Goal: Task Accomplishment & Management: Manage account settings

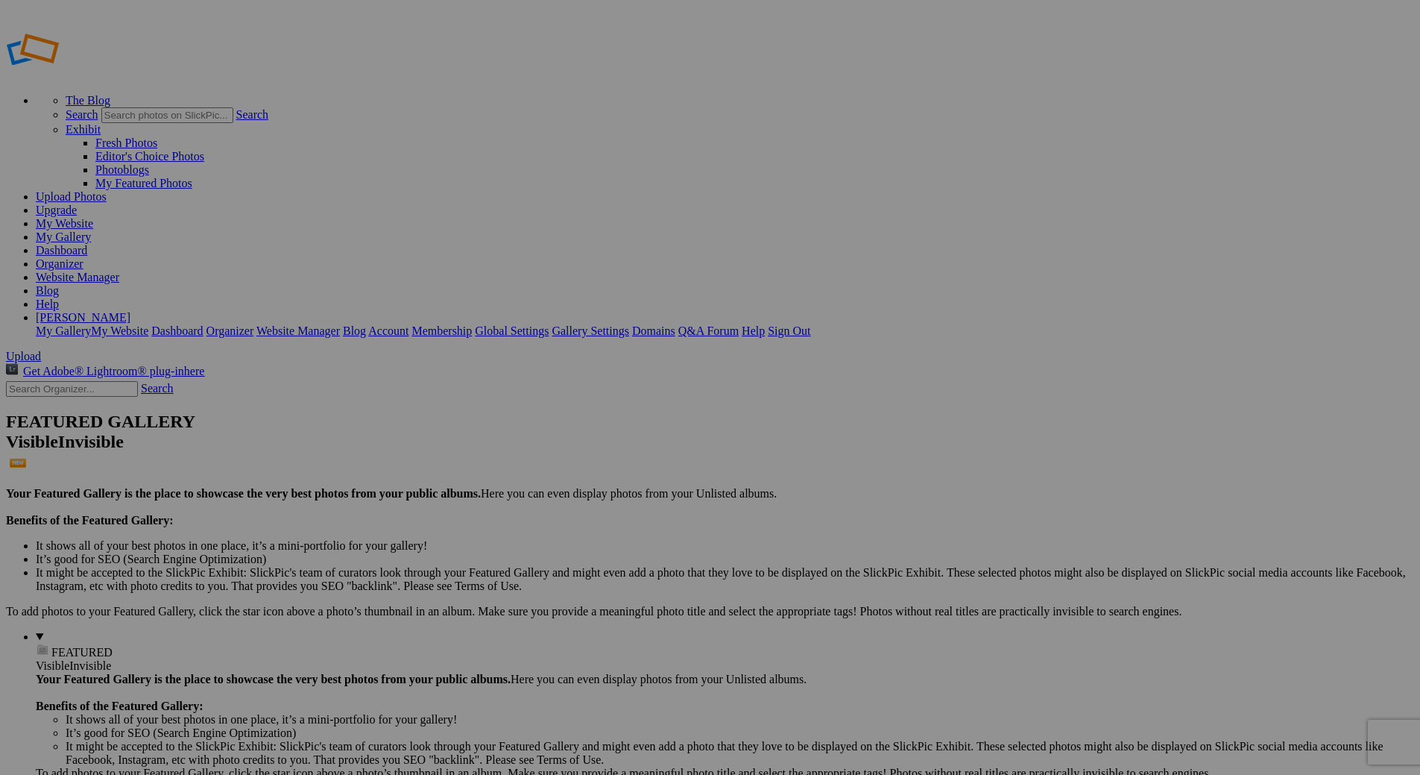
type input "[DATE] to [DATE]"
click at [604, 408] on input "text" at bounding box center [594, 416] width 163 height 16
click at [584, 408] on input "Fall Media" at bounding box center [594, 416] width 163 height 16
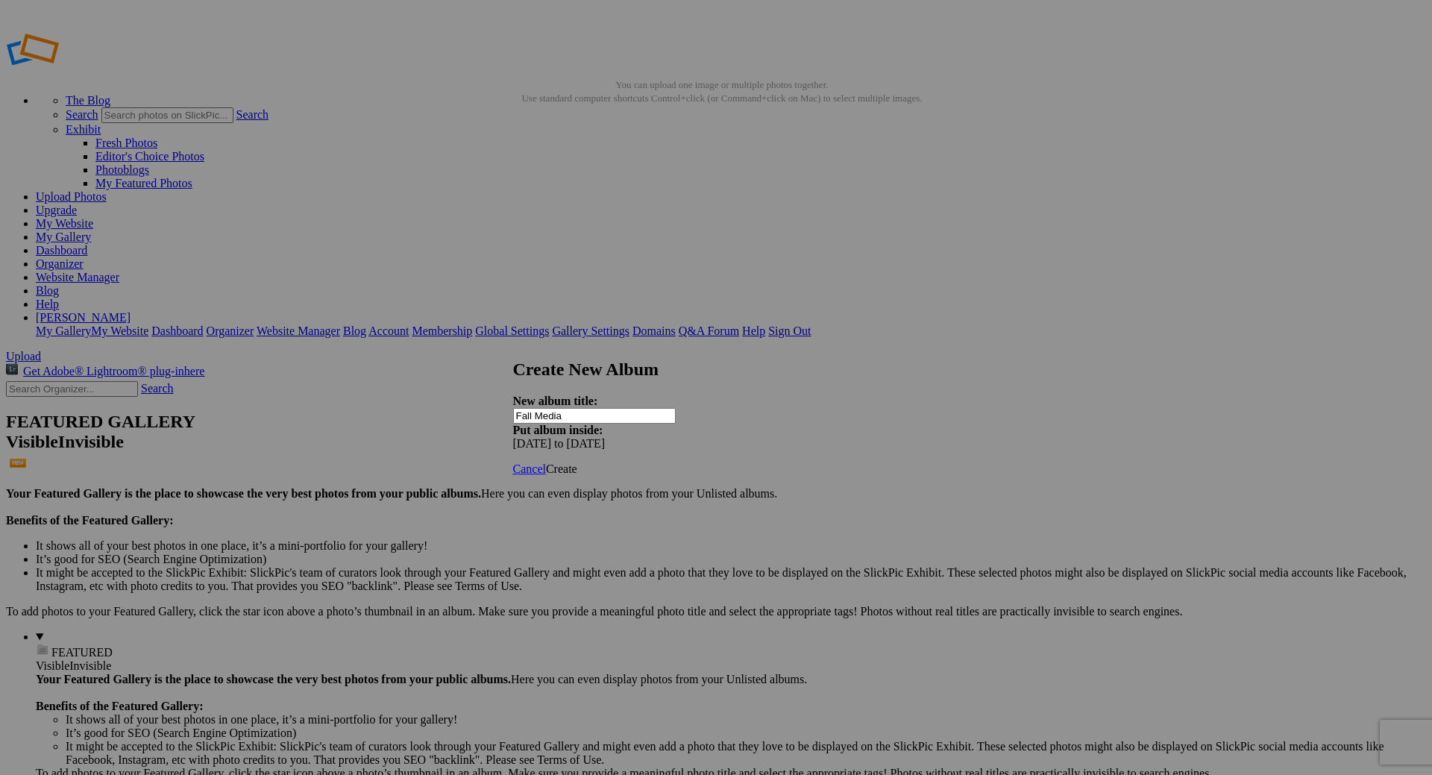
click at [604, 408] on input "Fall Media" at bounding box center [594, 416] width 163 height 16
type input "Fall Media"
click at [513, 344] on link at bounding box center [513, 344] width 0 height 0
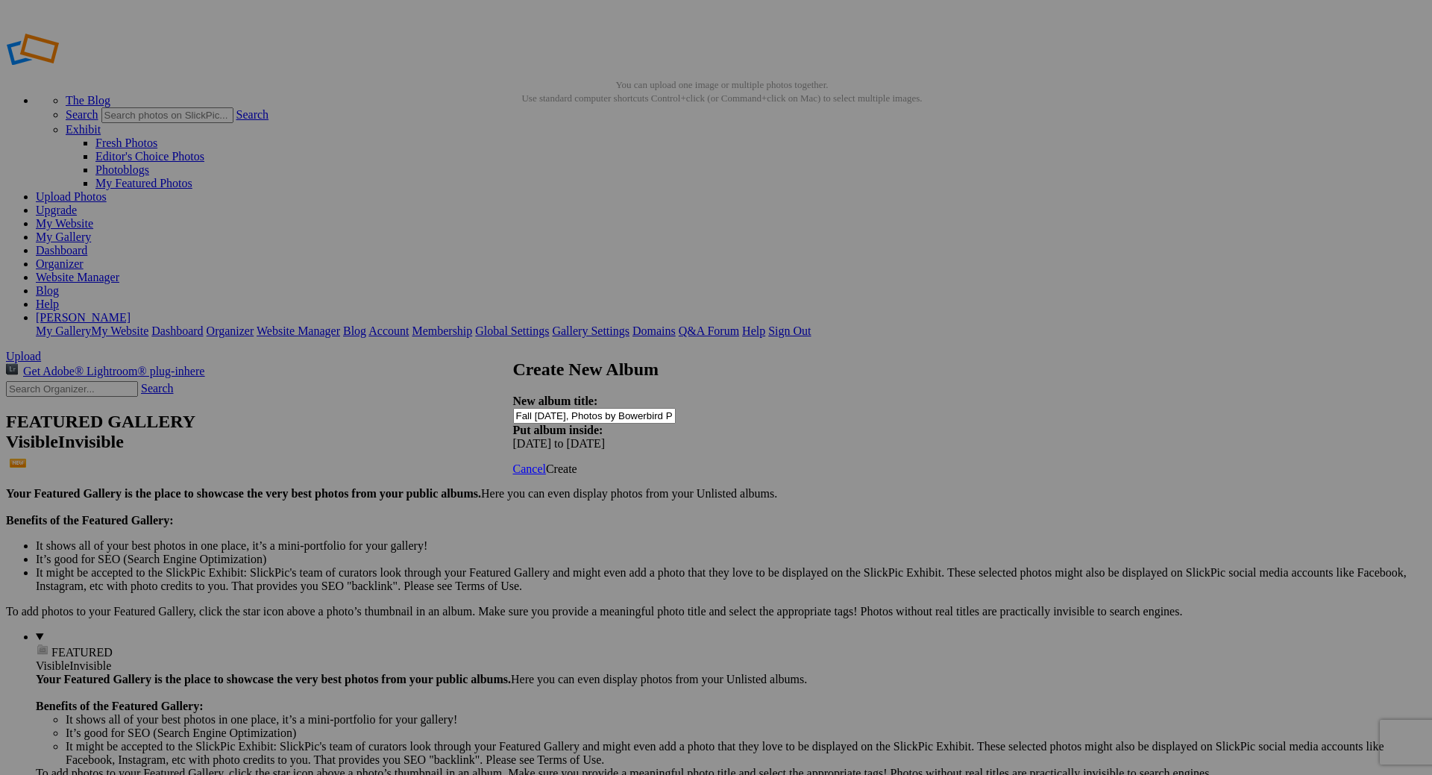
drag, startPoint x: 676, startPoint y: 404, endPoint x: 582, endPoint y: 391, distance: 94.8
click at [593, 408] on input "Fall [DATE], Photos by Bowerbird Photography" at bounding box center [594, 416] width 163 height 16
type input "Fall [DATE], Photos by Bowerbird Photography"
click at [577, 462] on span "Create" at bounding box center [561, 468] width 31 height 13
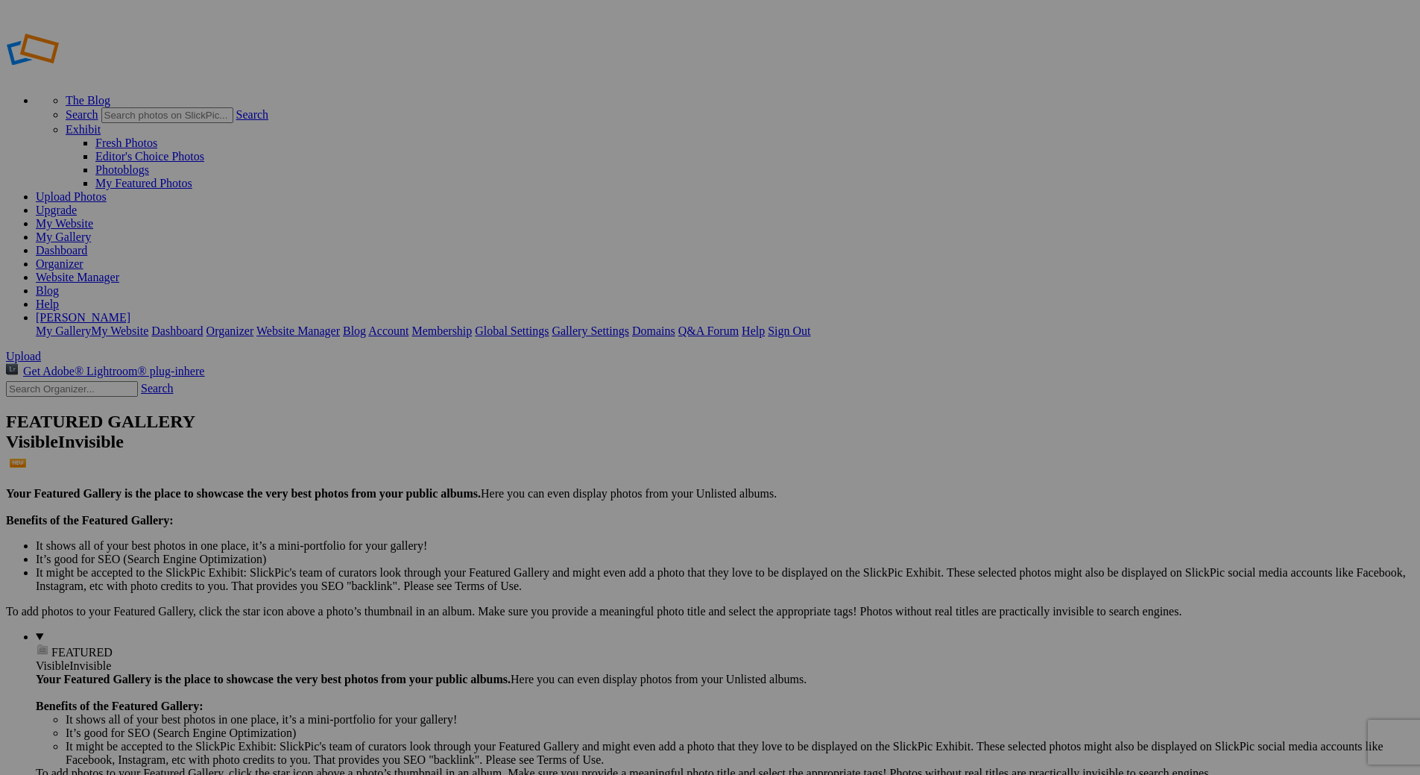
type input "[DATE] to [DATE]"
type input "Fall [DATE], Photos by Bowerbird Photography"
